Goal: Information Seeking & Learning: Learn about a topic

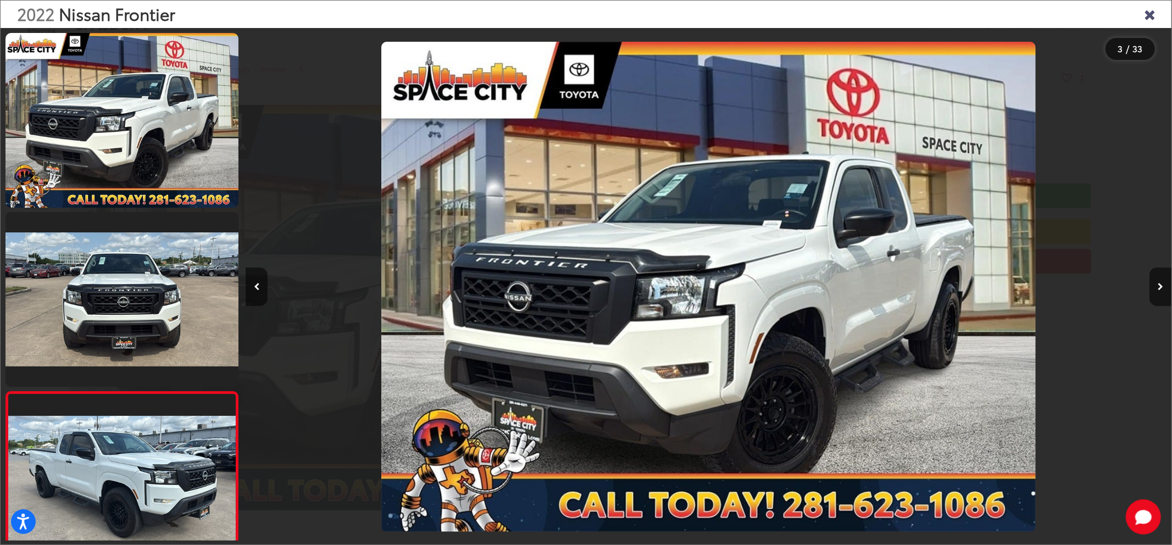
scroll to position [0, 1852]
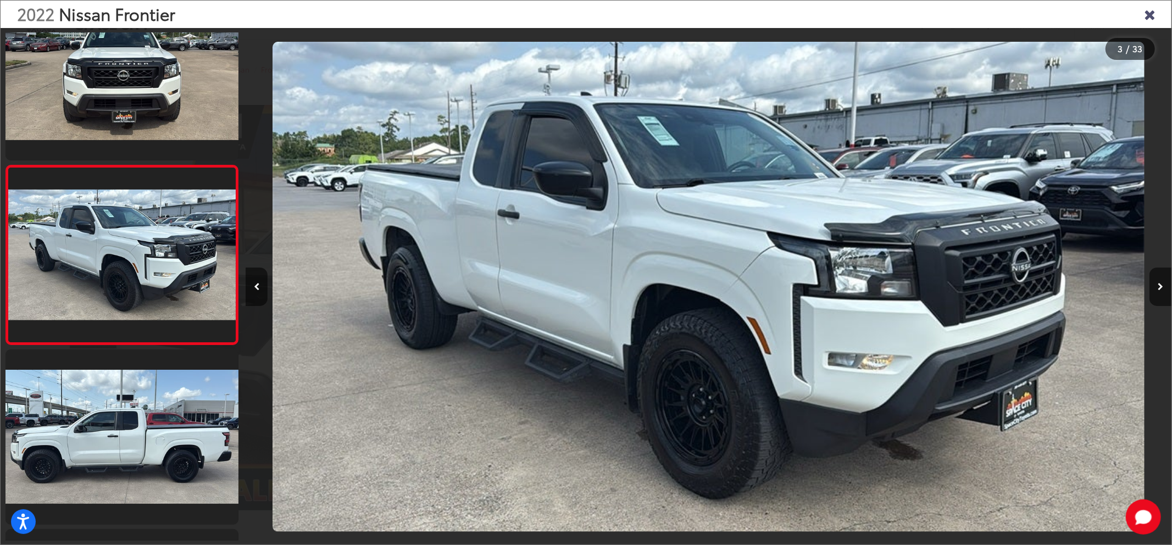
click at [1146, 18] on icon "Close gallery" at bounding box center [1149, 14] width 11 height 14
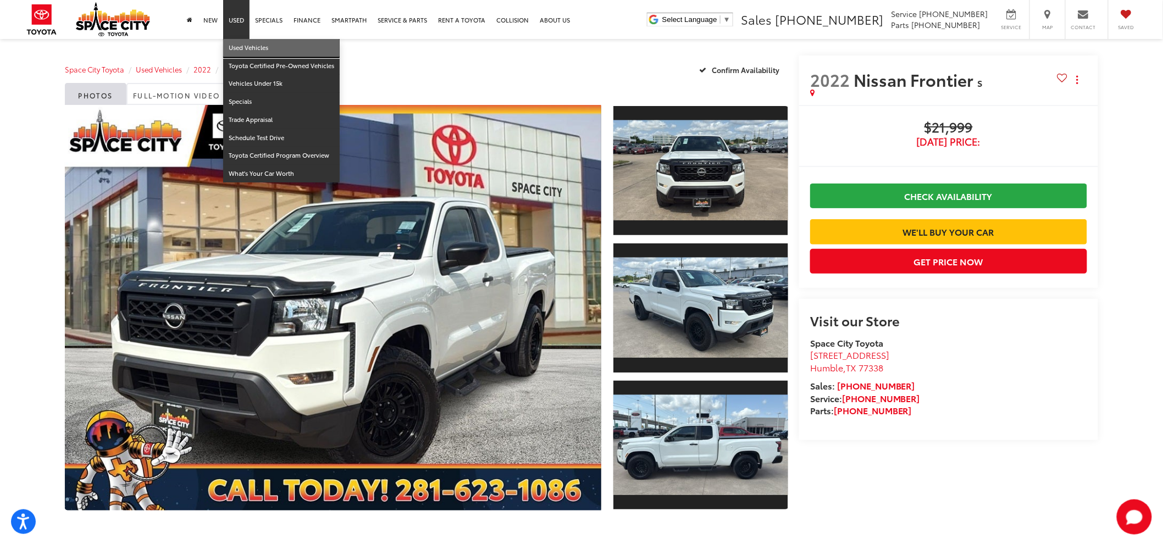
click at [236, 48] on link "Used Vehicles" at bounding box center [281, 48] width 116 height 18
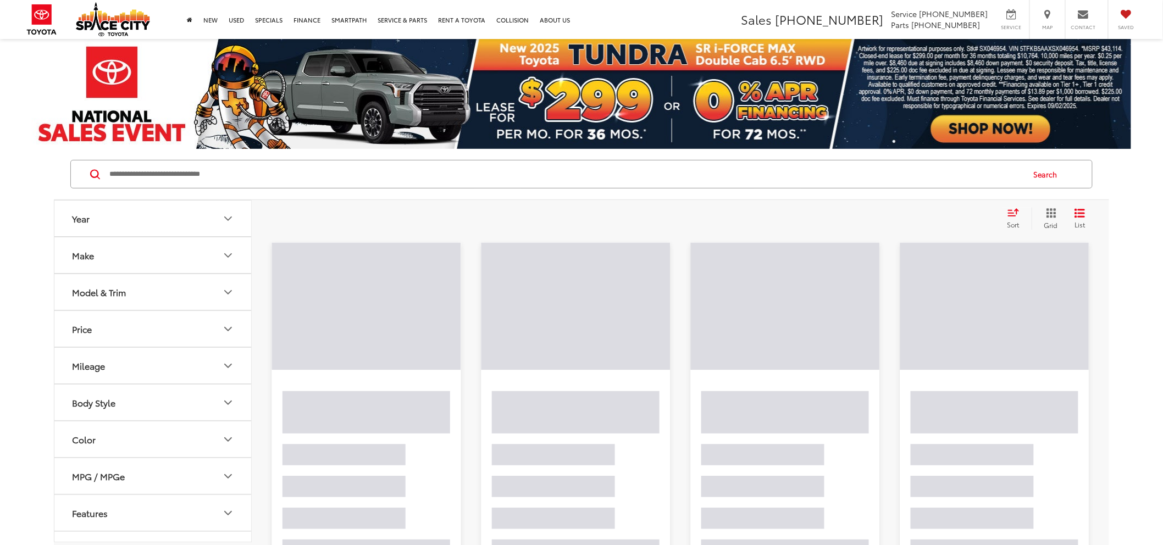
click at [163, 170] on input "Search by Make, Model, or Keyword" at bounding box center [565, 174] width 915 height 26
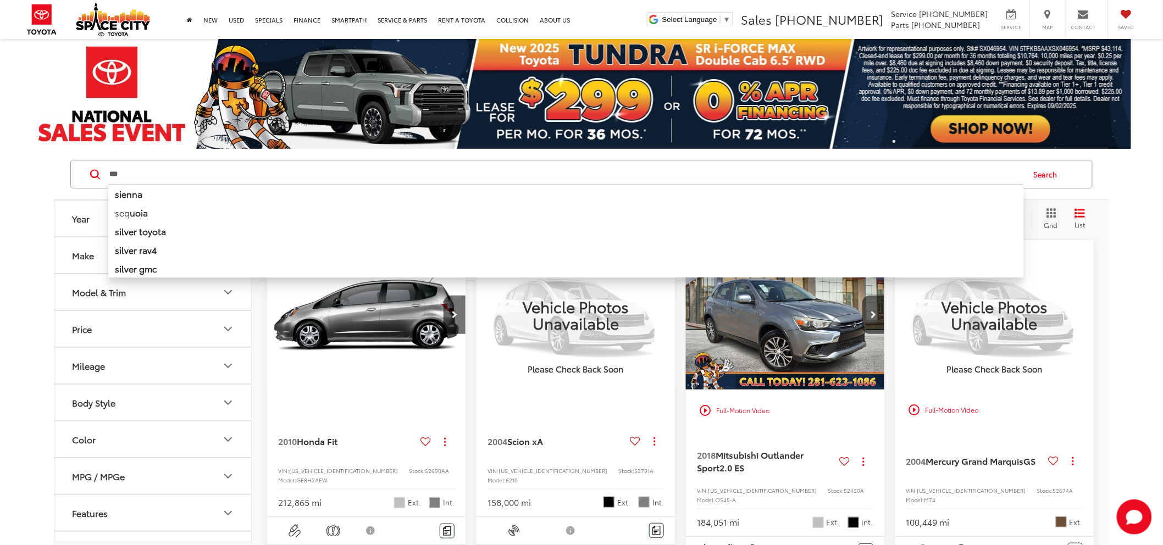
type input "***"
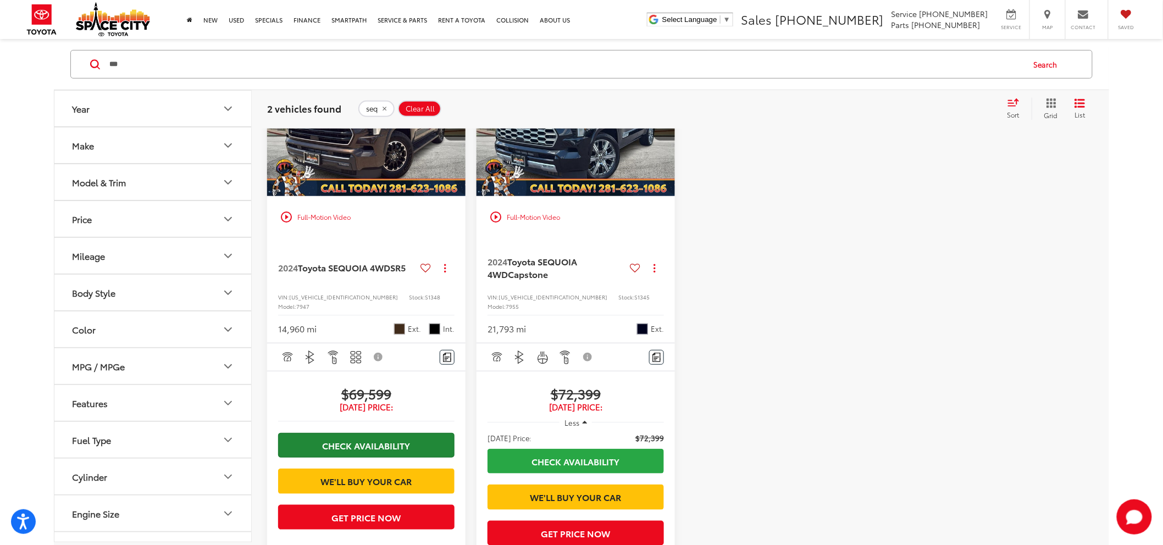
scroll to position [244, 0]
